Goal: Browse casually

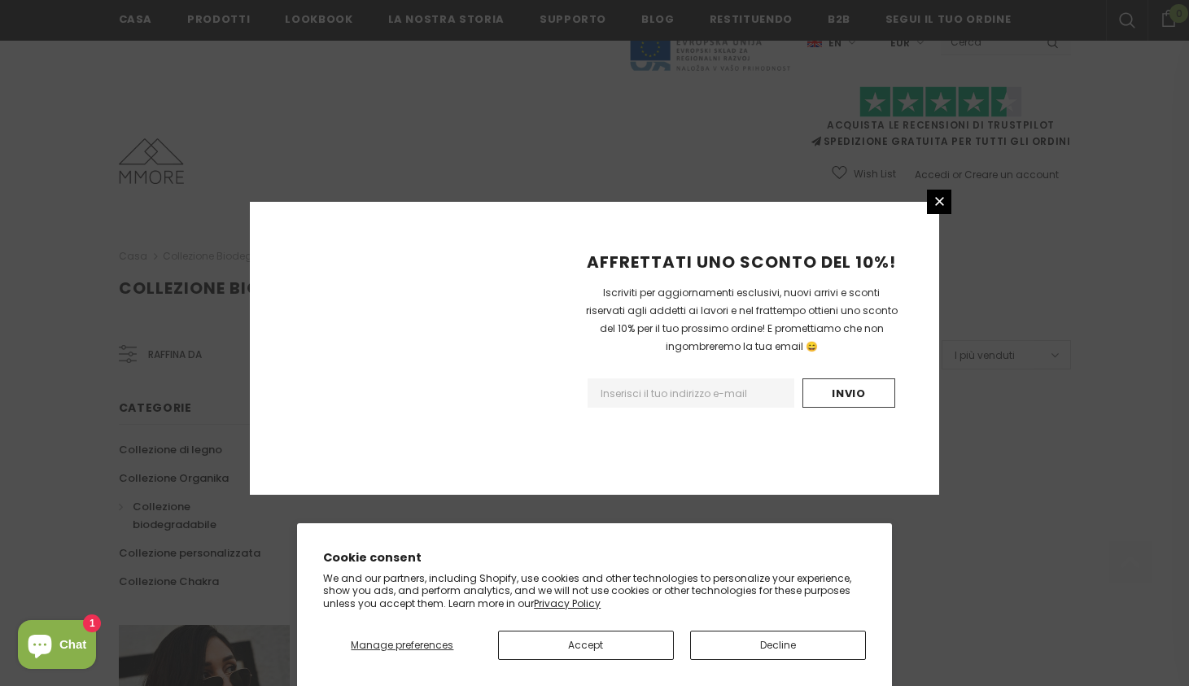
scroll to position [982, 0]
